Goal: Transaction & Acquisition: Book appointment/travel/reservation

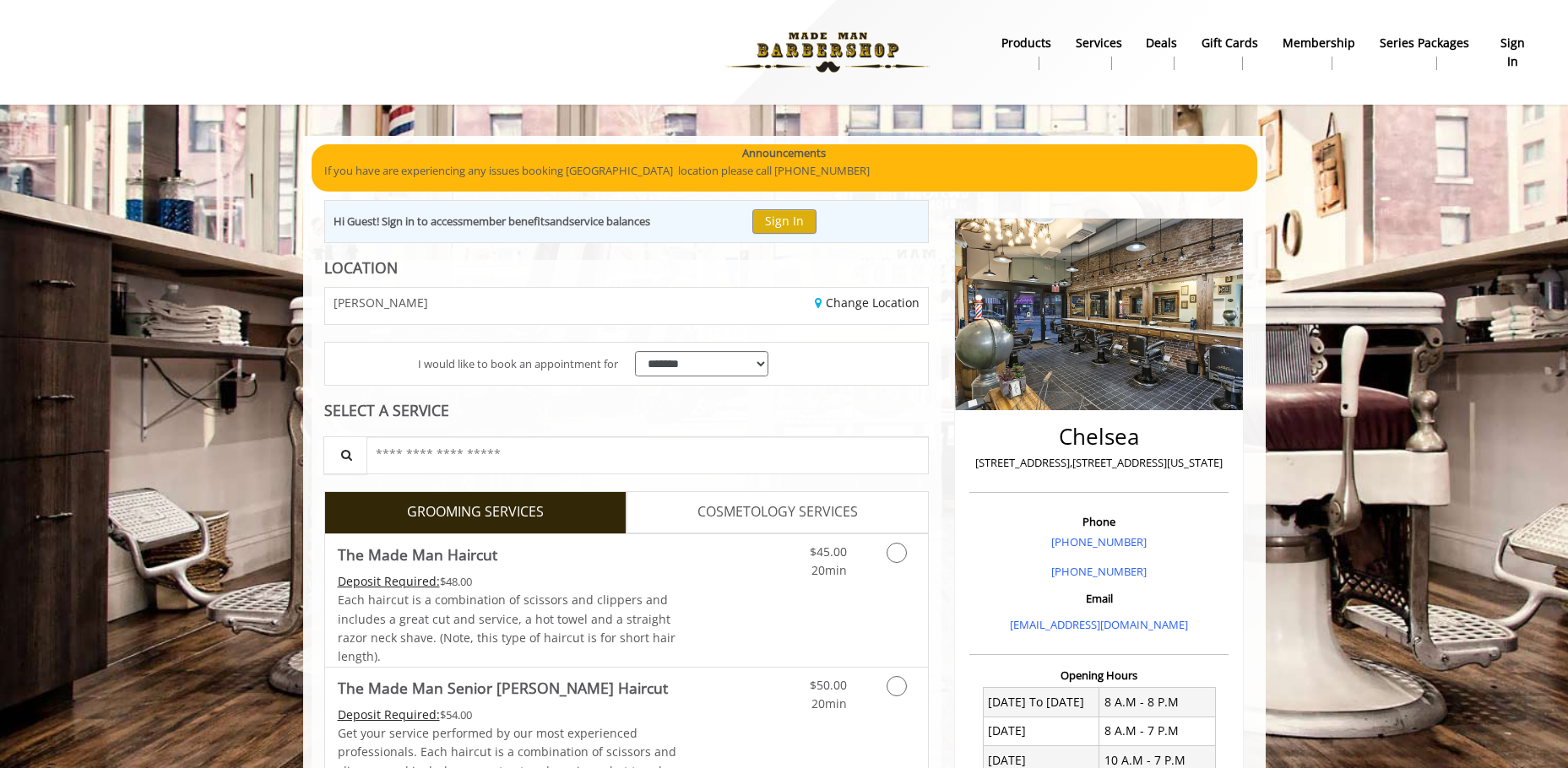
click at [695, 302] on div "Change Location" at bounding box center [784, 306] width 314 height 36
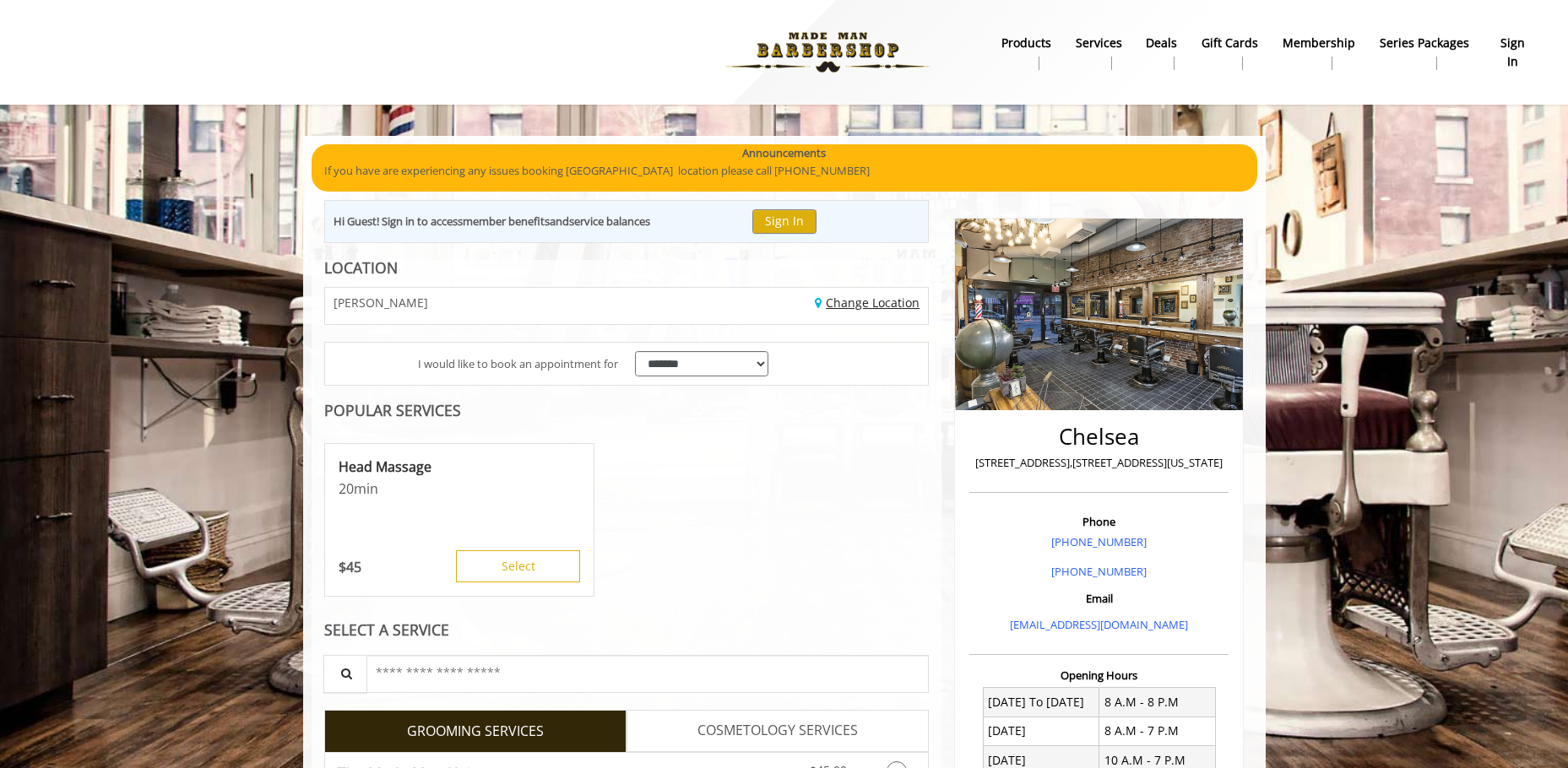
click at [874, 301] on link "Change Location" at bounding box center [868, 302] width 105 height 16
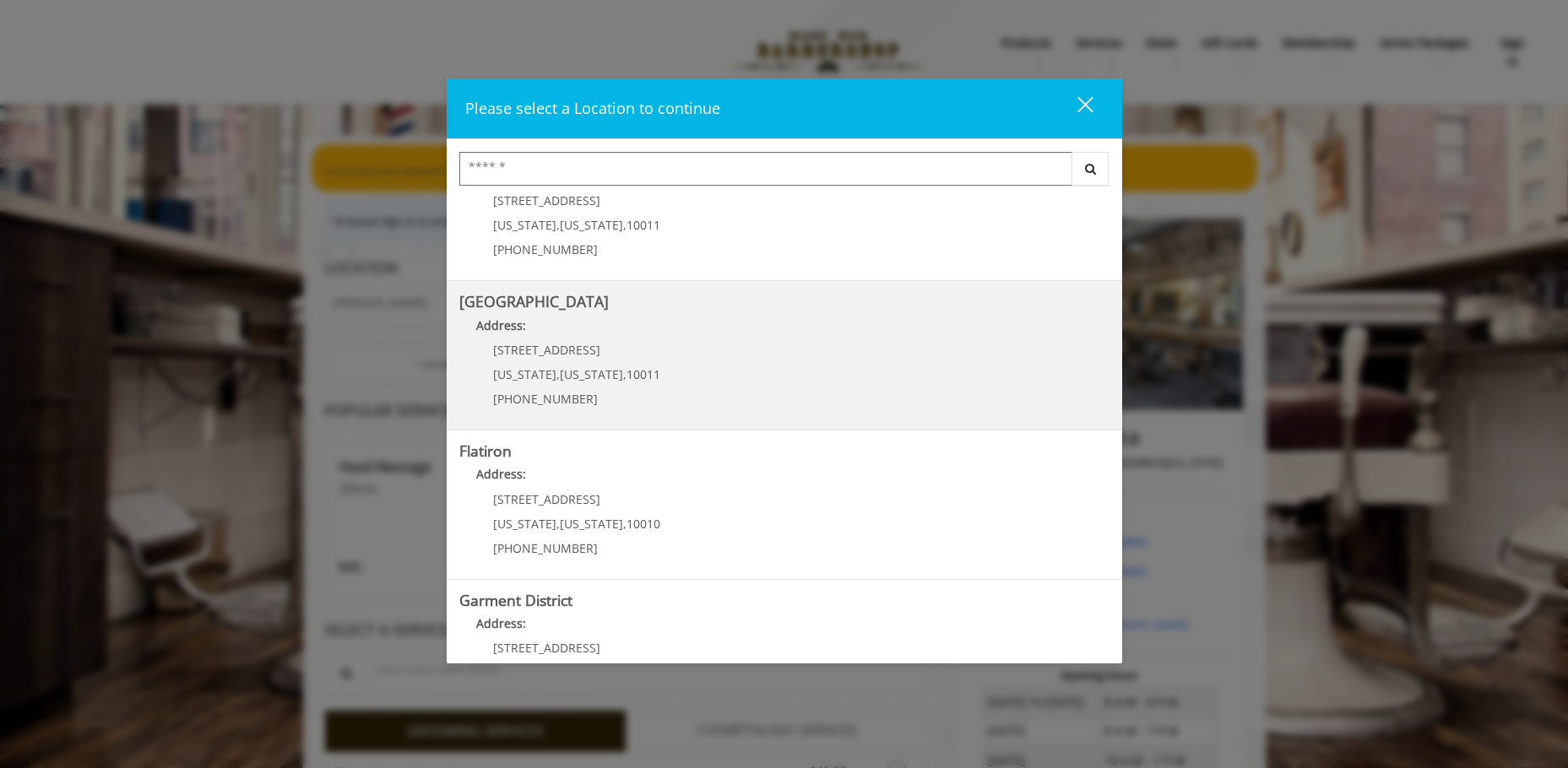
scroll to position [254, 0]
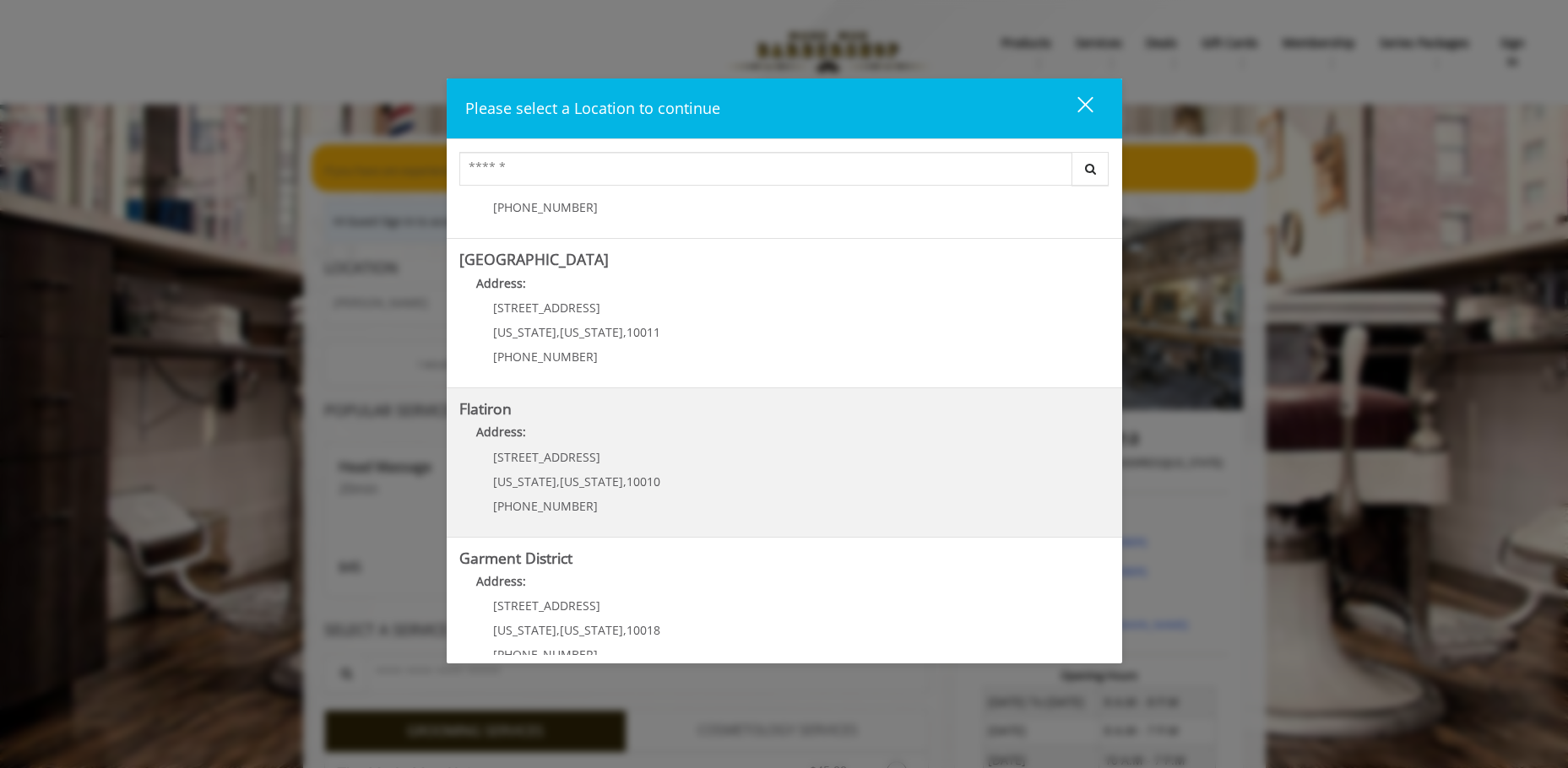
click at [661, 469] on "Flatiron Address: 10 E 23rd St New York , New York , 10010 (917) 475-1765" at bounding box center [784, 463] width 650 height 123
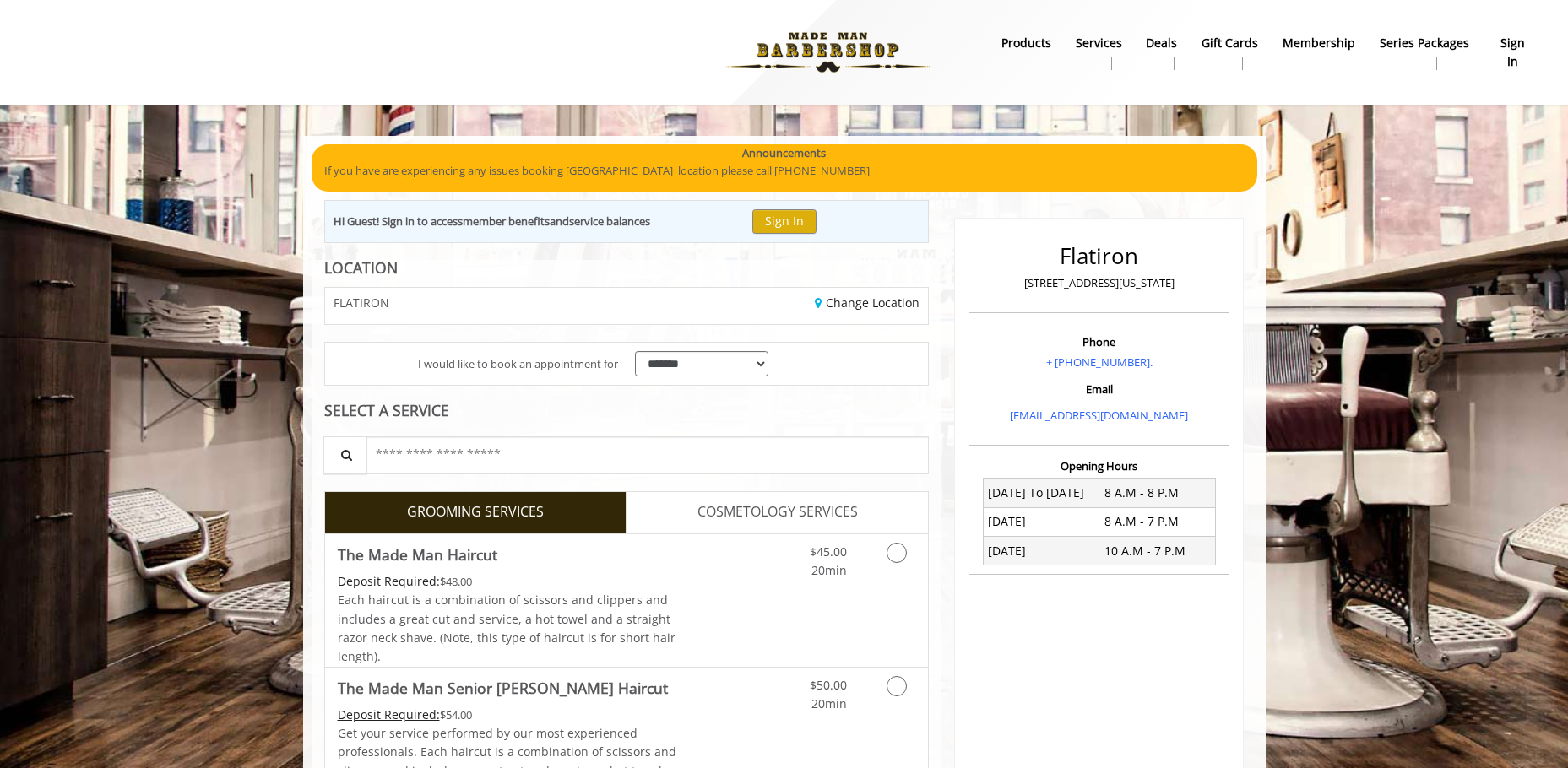
click at [854, 293] on div "Change Location" at bounding box center [784, 306] width 314 height 36
click at [851, 302] on link "Change Location" at bounding box center [868, 302] width 105 height 16
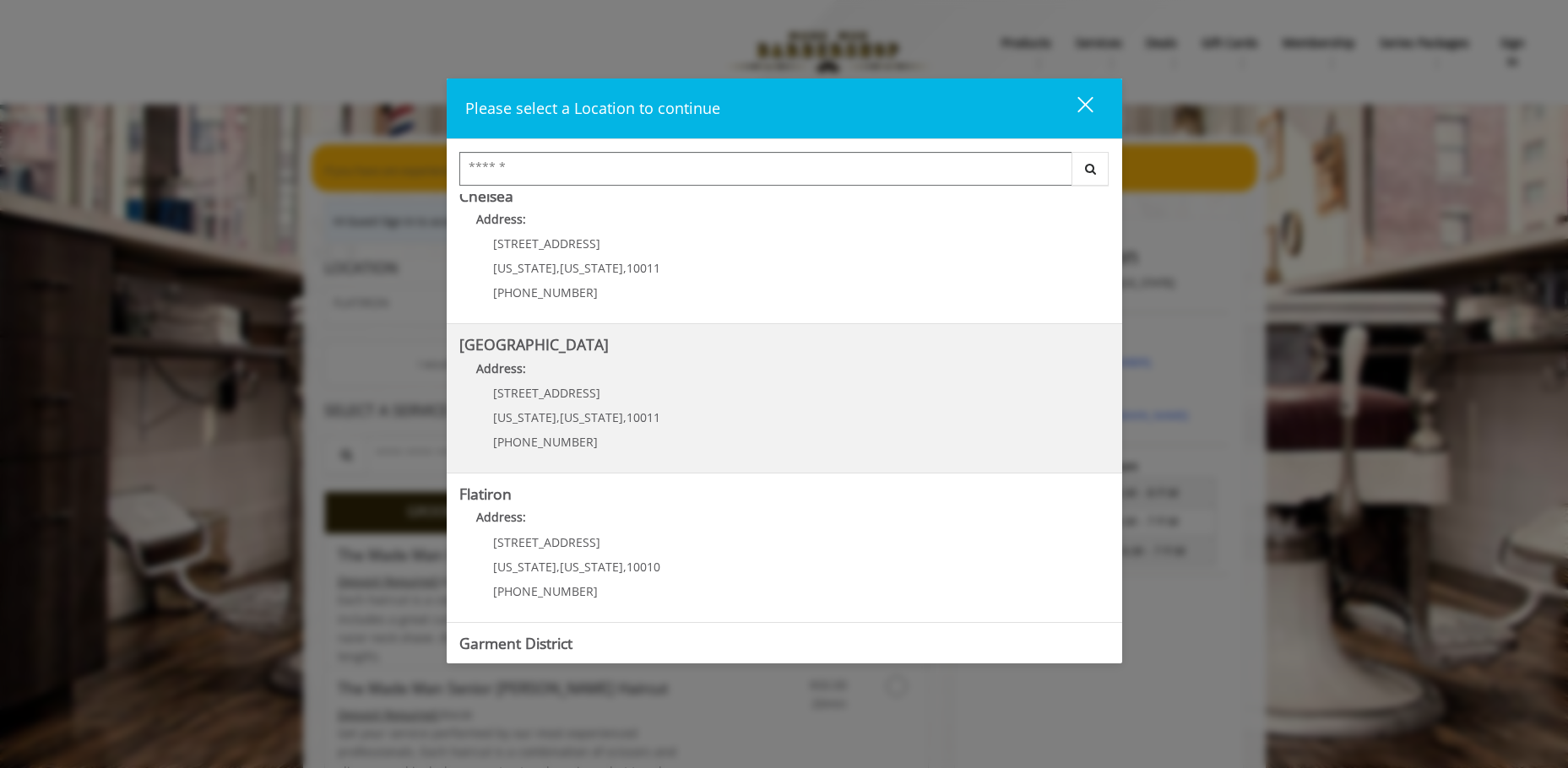
scroll to position [168, 0]
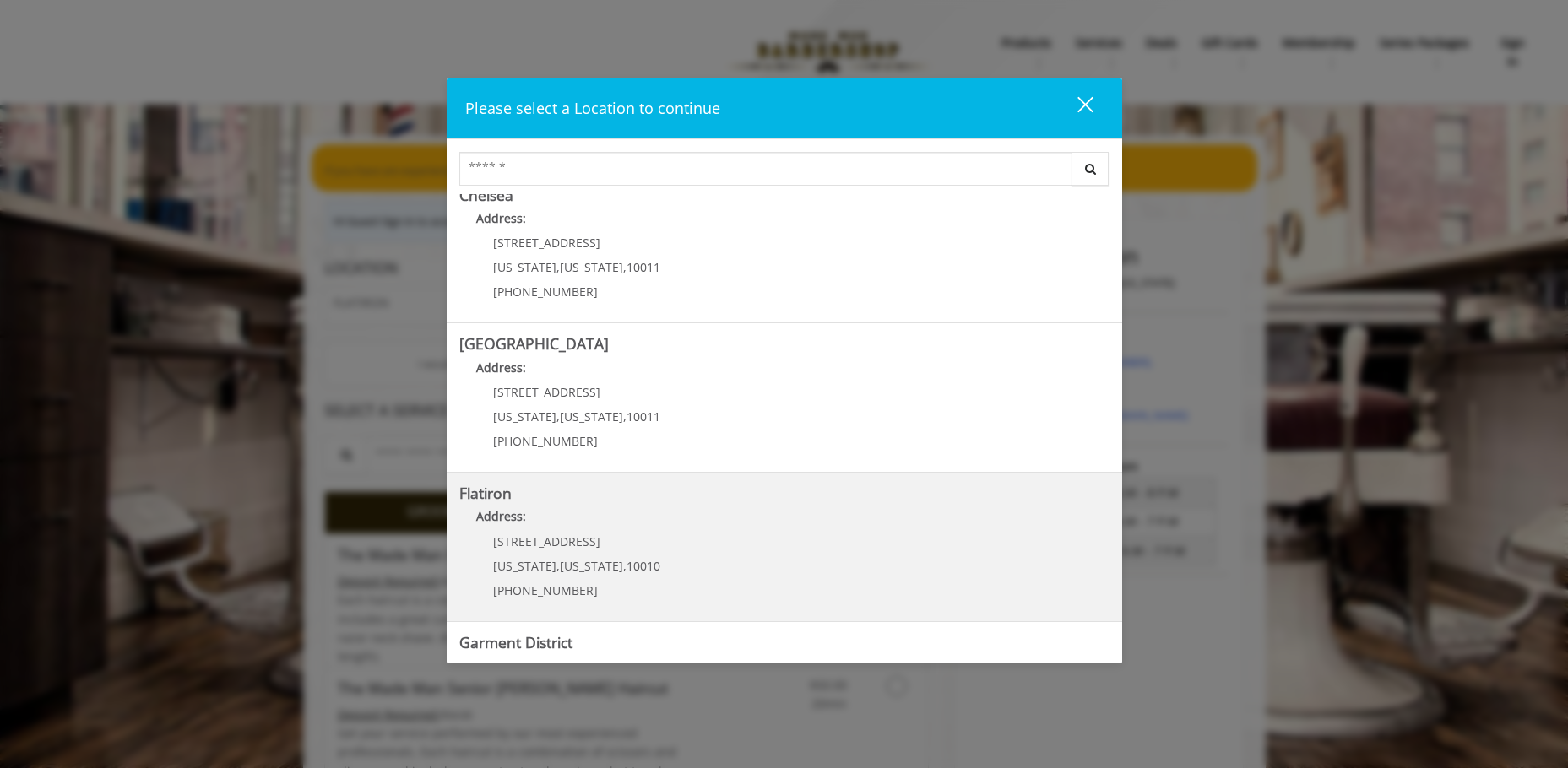
click at [639, 541] on p "10 E 23rd St" at bounding box center [576, 542] width 168 height 13
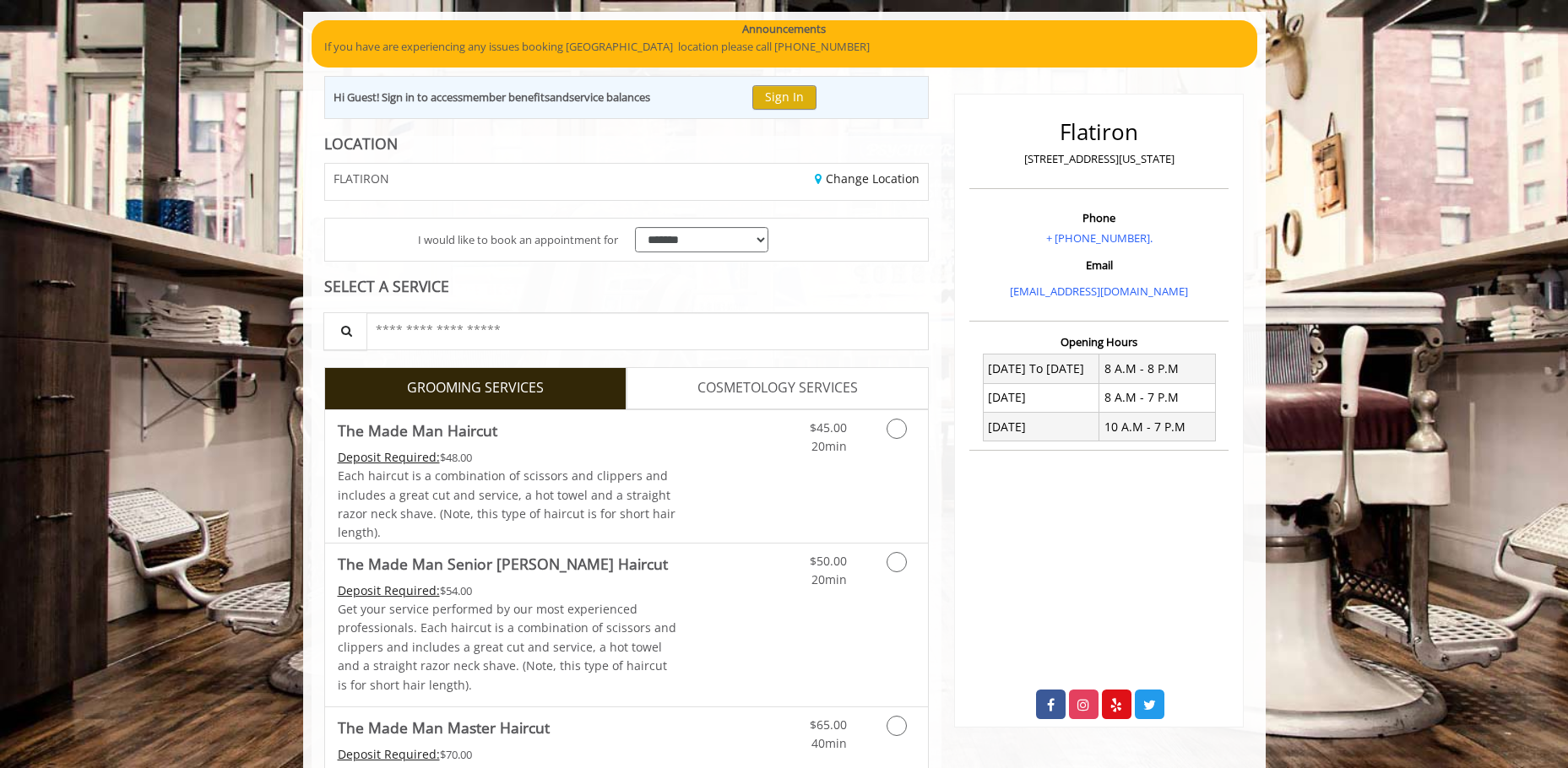
scroll to position [168, 0]
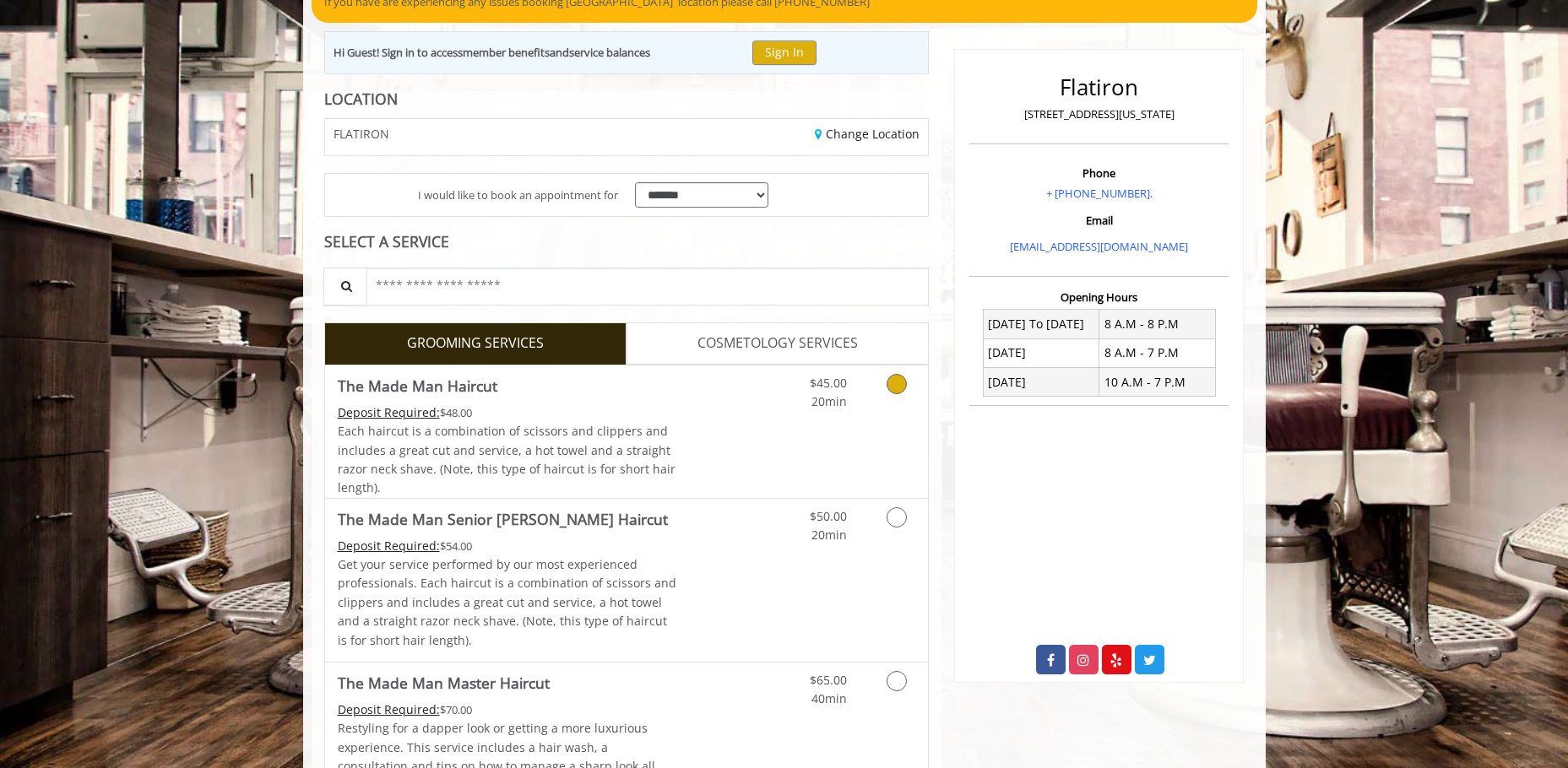
click at [901, 381] on icon "Grooming services" at bounding box center [897, 384] width 20 height 20
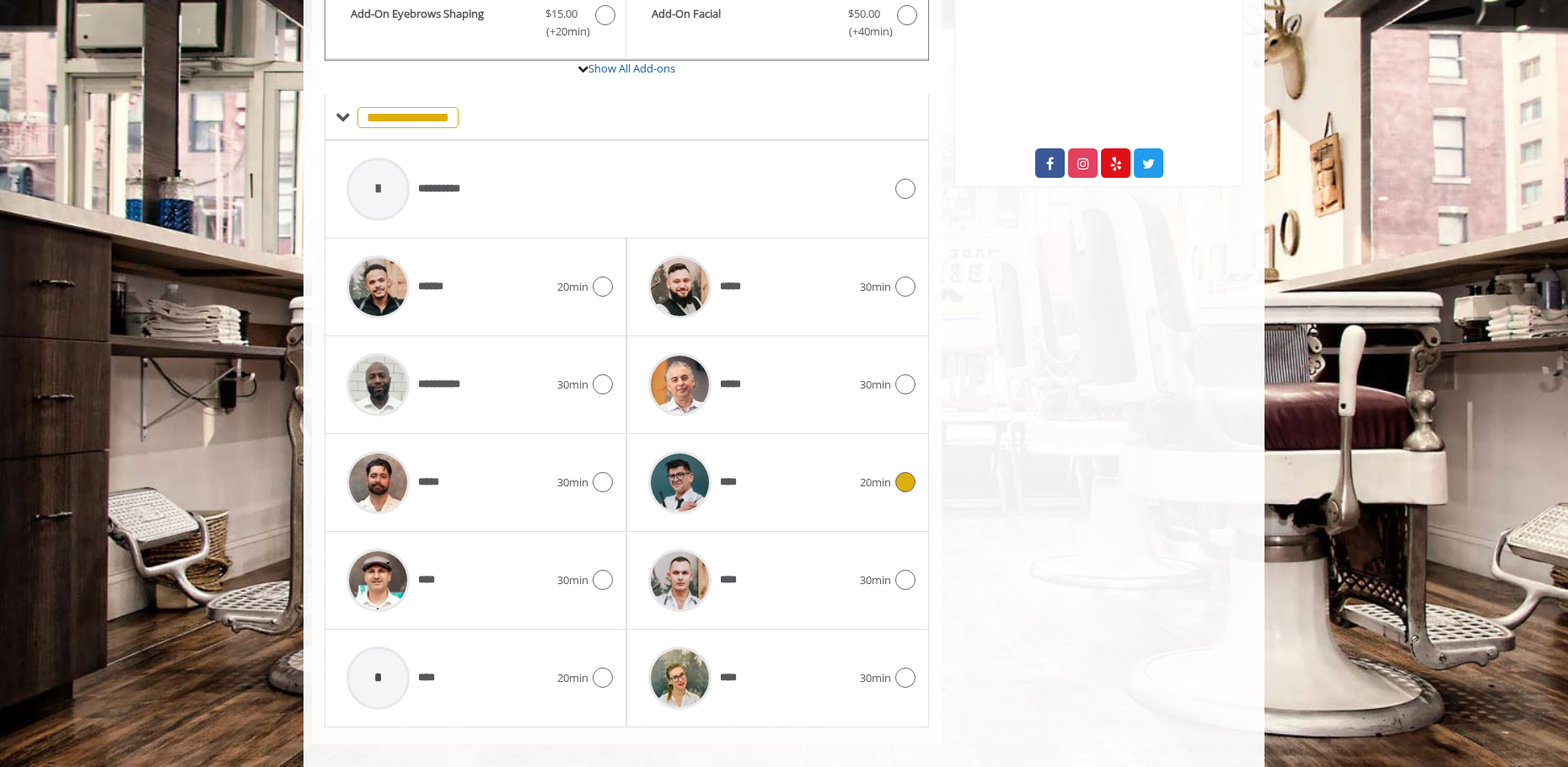
scroll to position [684, 0]
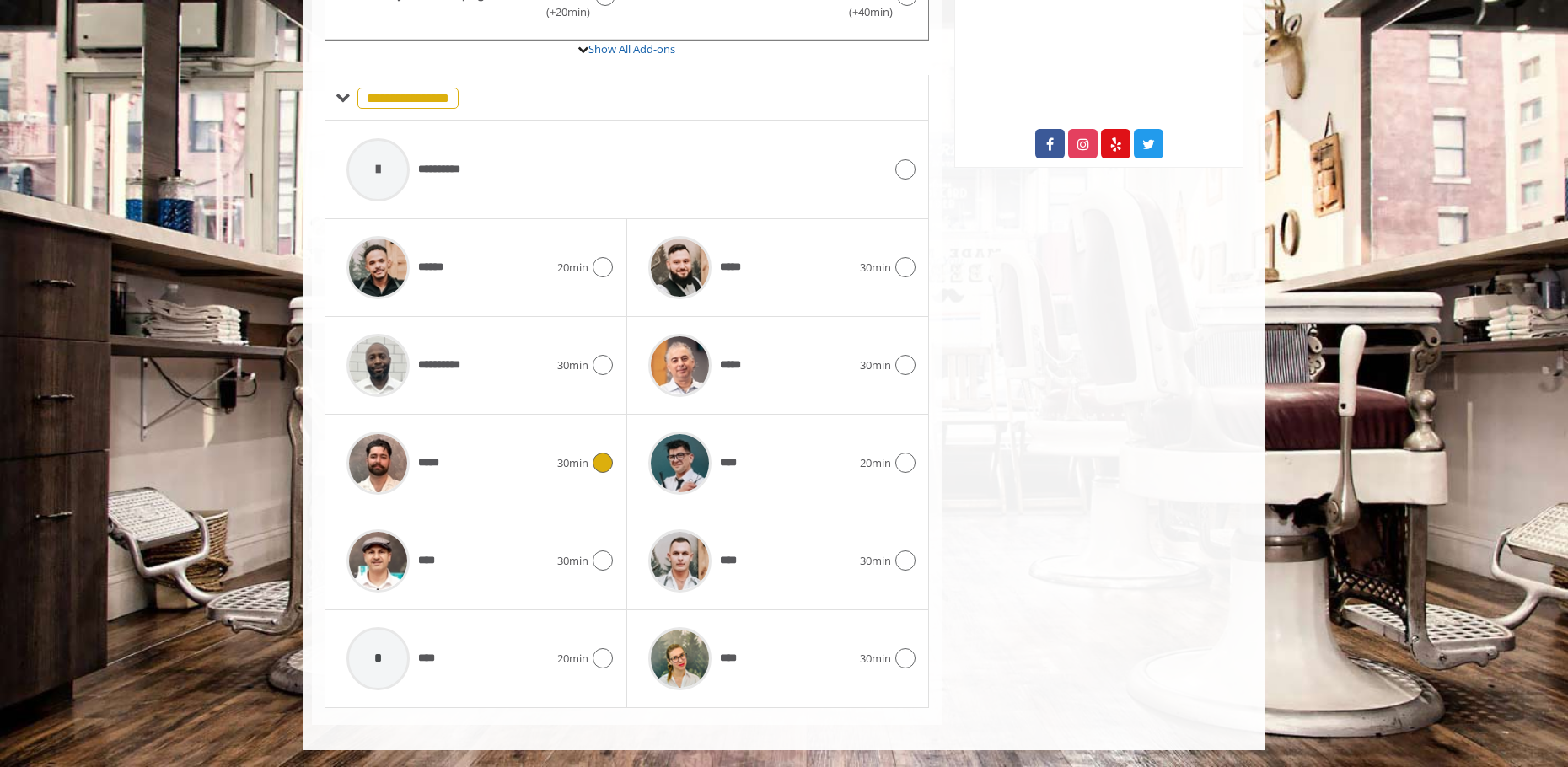
click at [562, 467] on span "30min" at bounding box center [572, 463] width 31 height 18
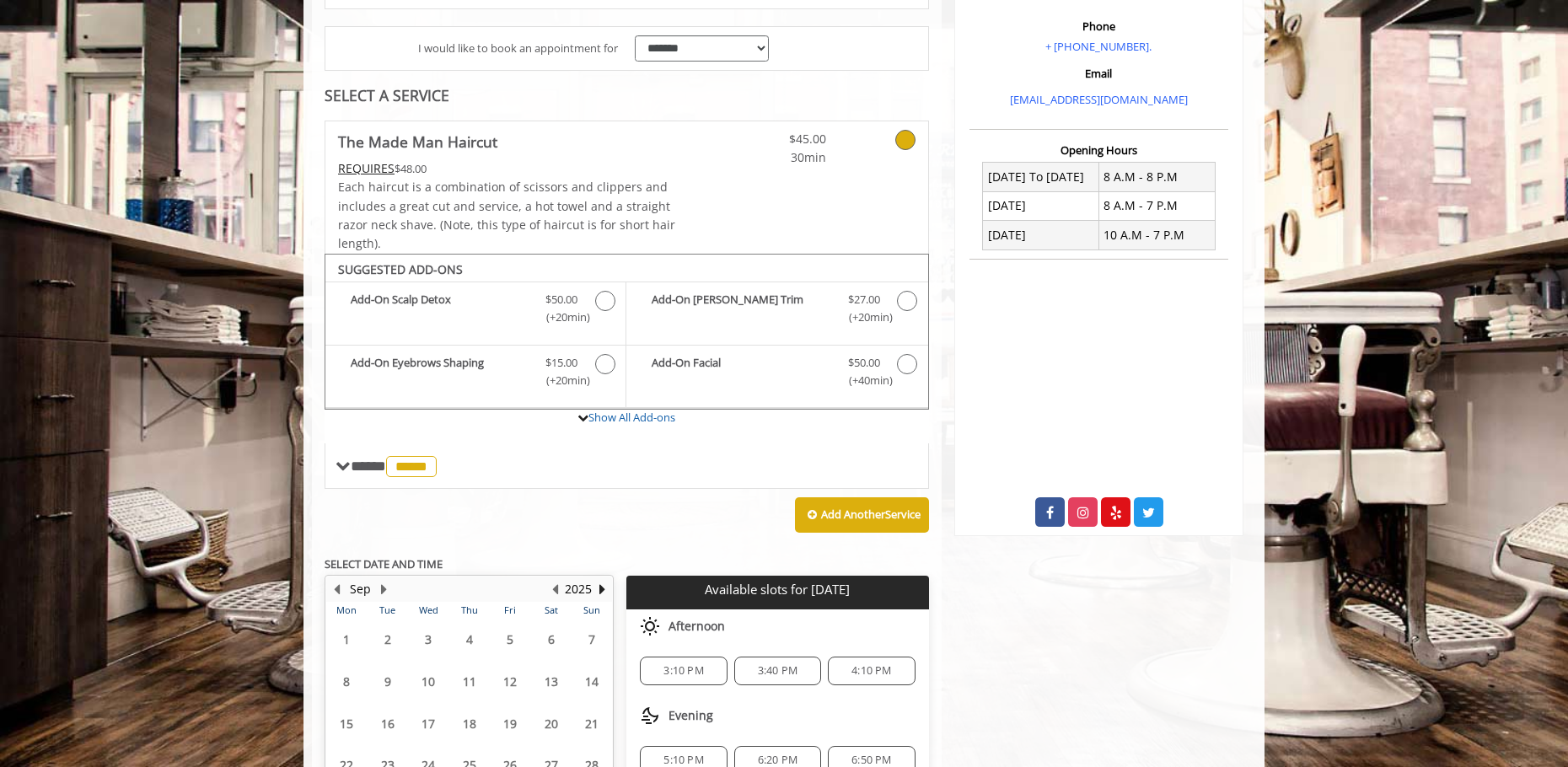
scroll to position [470, 0]
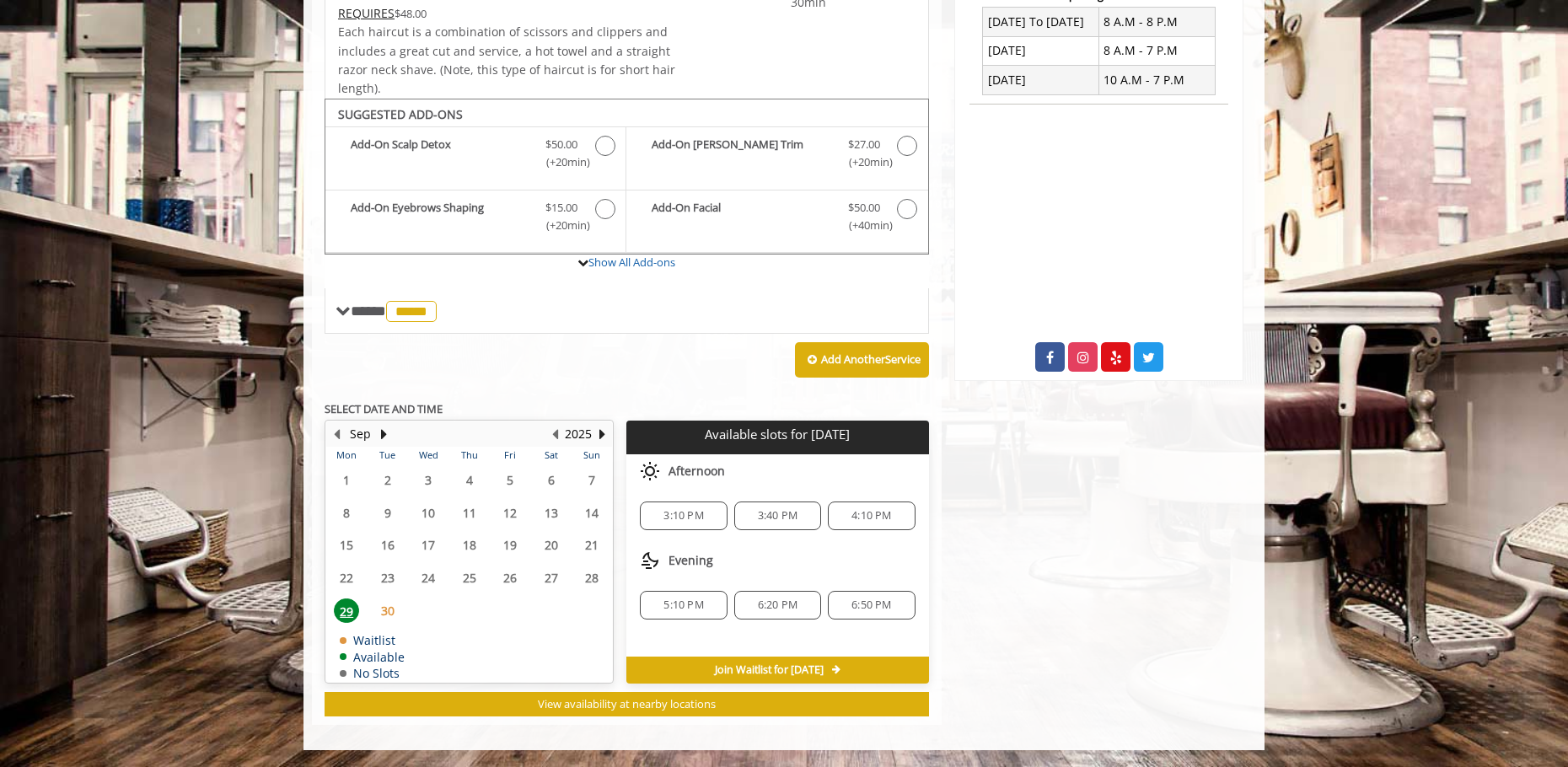
click at [390, 611] on span "30" at bounding box center [388, 611] width 25 height 24
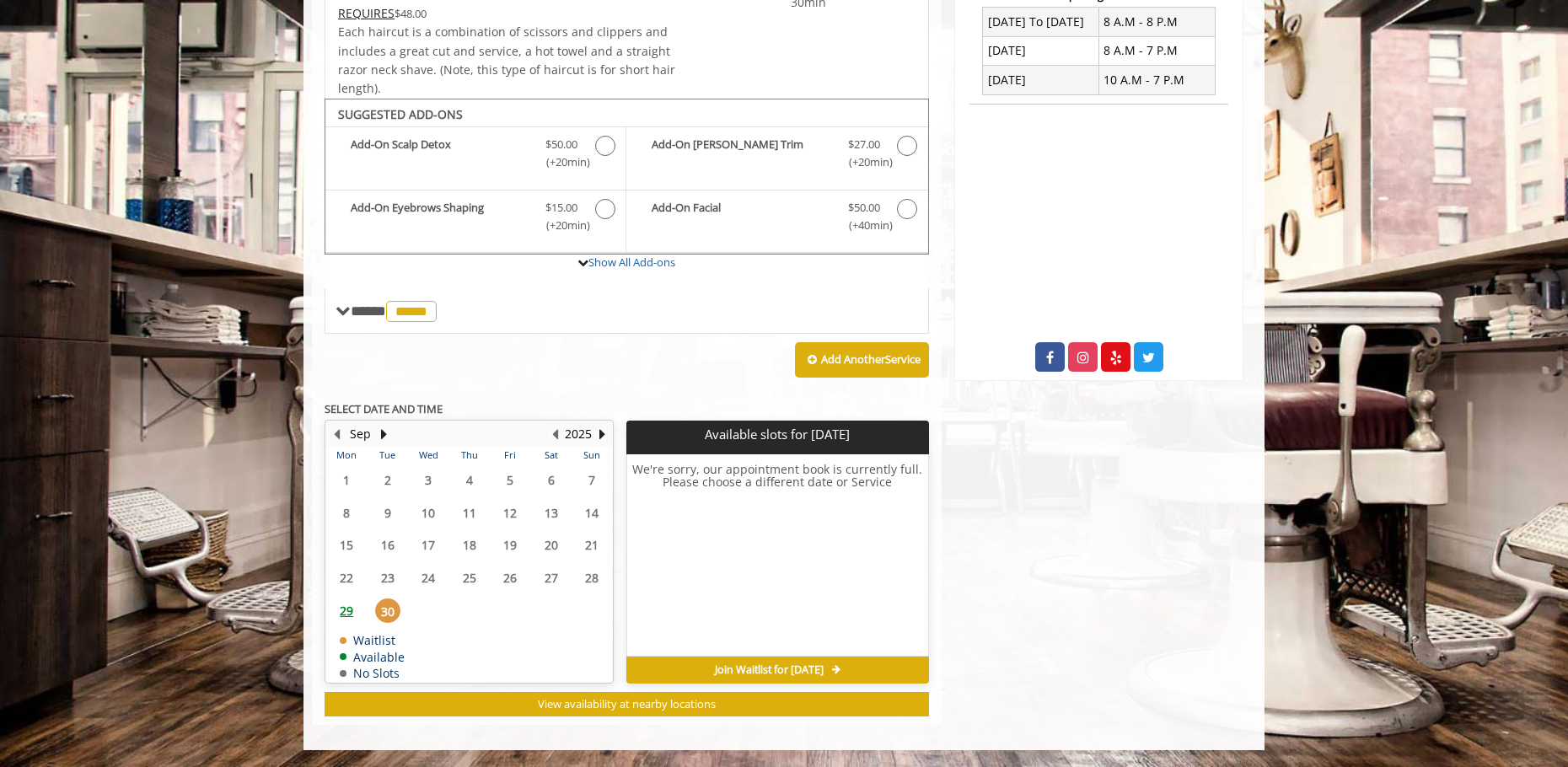
click at [342, 614] on span "29" at bounding box center [346, 611] width 25 height 24
